Goal: Task Accomplishment & Management: Use online tool/utility

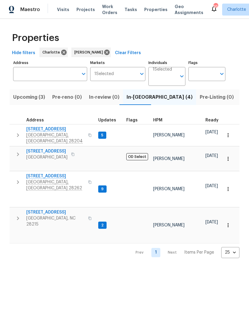
click at [56, 132] on span "[STREET_ADDRESS]" at bounding box center [55, 129] width 58 height 6
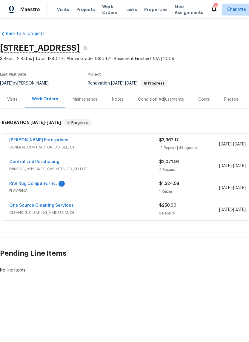
click at [229, 95] on div "Photos" at bounding box center [231, 99] width 28 height 18
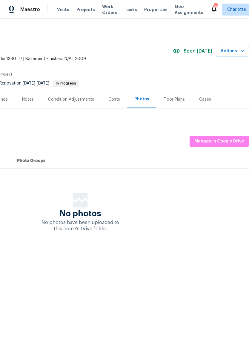
scroll to position [0, 88]
click at [241, 52] on icon "button" at bounding box center [242, 51] width 6 height 6
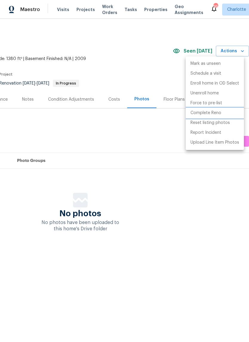
click at [223, 113] on li "Complete Reno" at bounding box center [215, 113] width 58 height 10
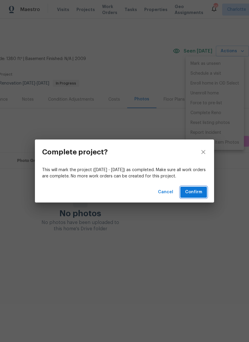
click at [203, 191] on button "Confirm" at bounding box center [193, 192] width 27 height 11
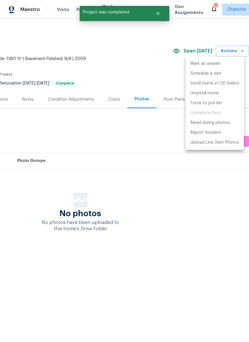
click at [229, 207] on div at bounding box center [124, 171] width 249 height 342
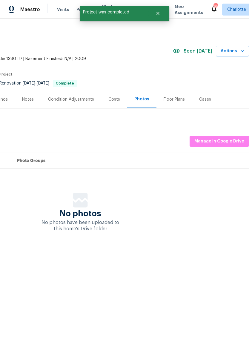
click at [192, 196] on div "No photos No photos have been uploaded to this home's Drive folder" at bounding box center [80, 212] width 337 height 39
click at [226, 142] on span "Manage in Google Drive" at bounding box center [219, 141] width 50 height 7
